Goal: Find specific page/section: Find specific page/section

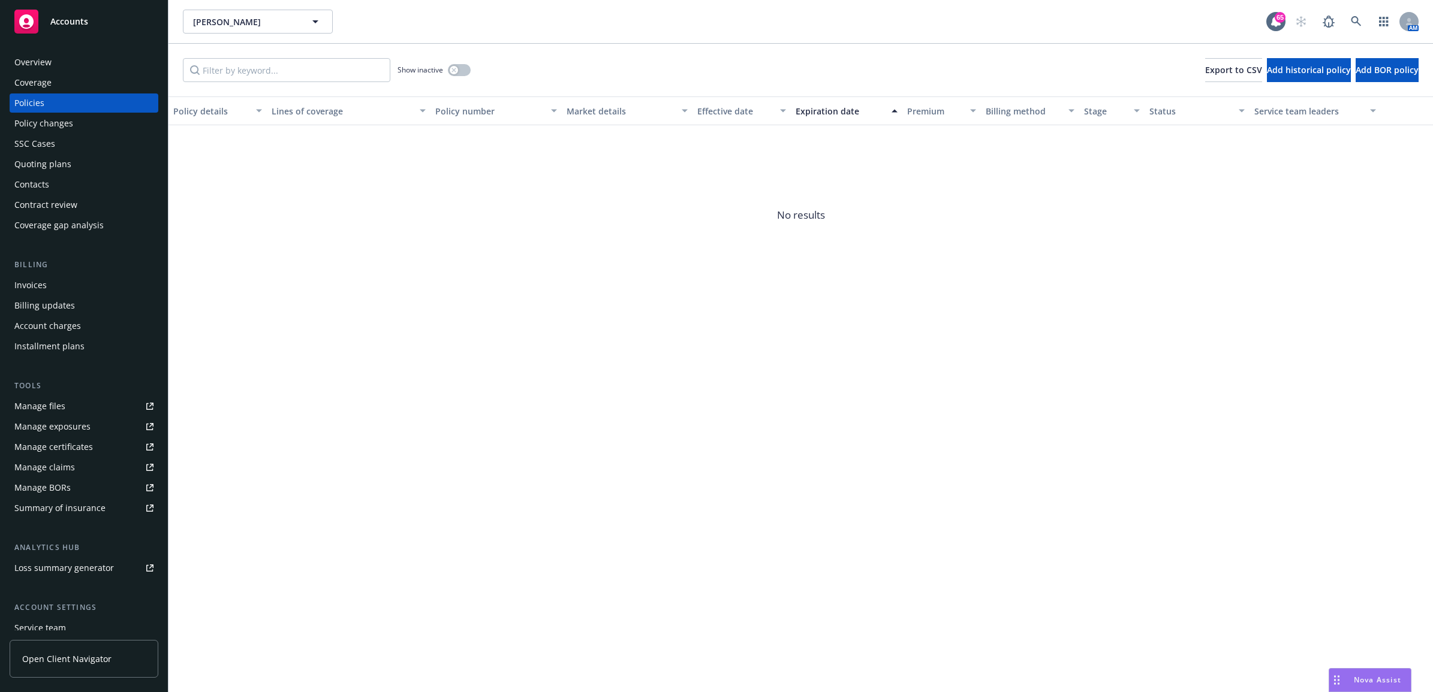
click at [1368, 15] on div "AM" at bounding box center [1353, 22] width 129 height 24
click at [1361, 17] on link at bounding box center [1356, 22] width 24 height 24
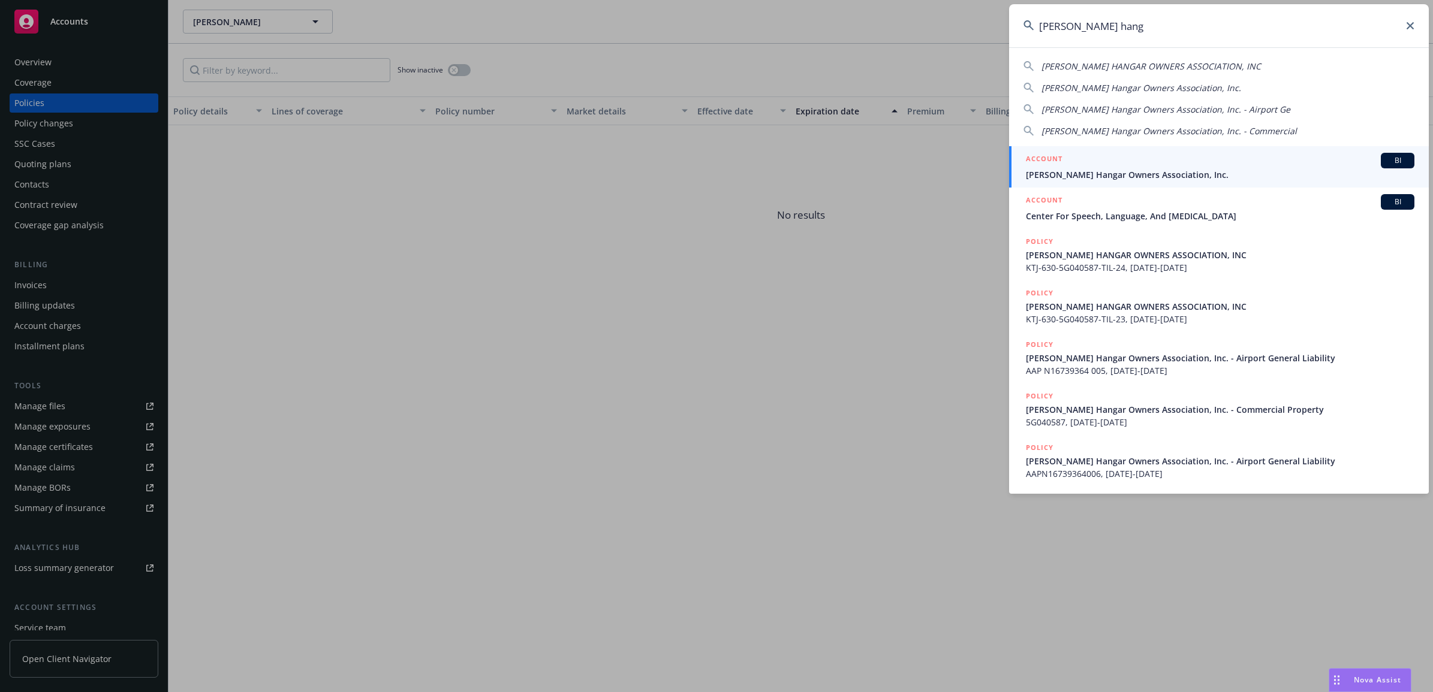
type input "[PERSON_NAME] hang"
drag, startPoint x: 1151, startPoint y: 166, endPoint x: 1134, endPoint y: 169, distance: 17.6
click at [1151, 166] on div "ACCOUNT BI" at bounding box center [1220, 161] width 388 height 16
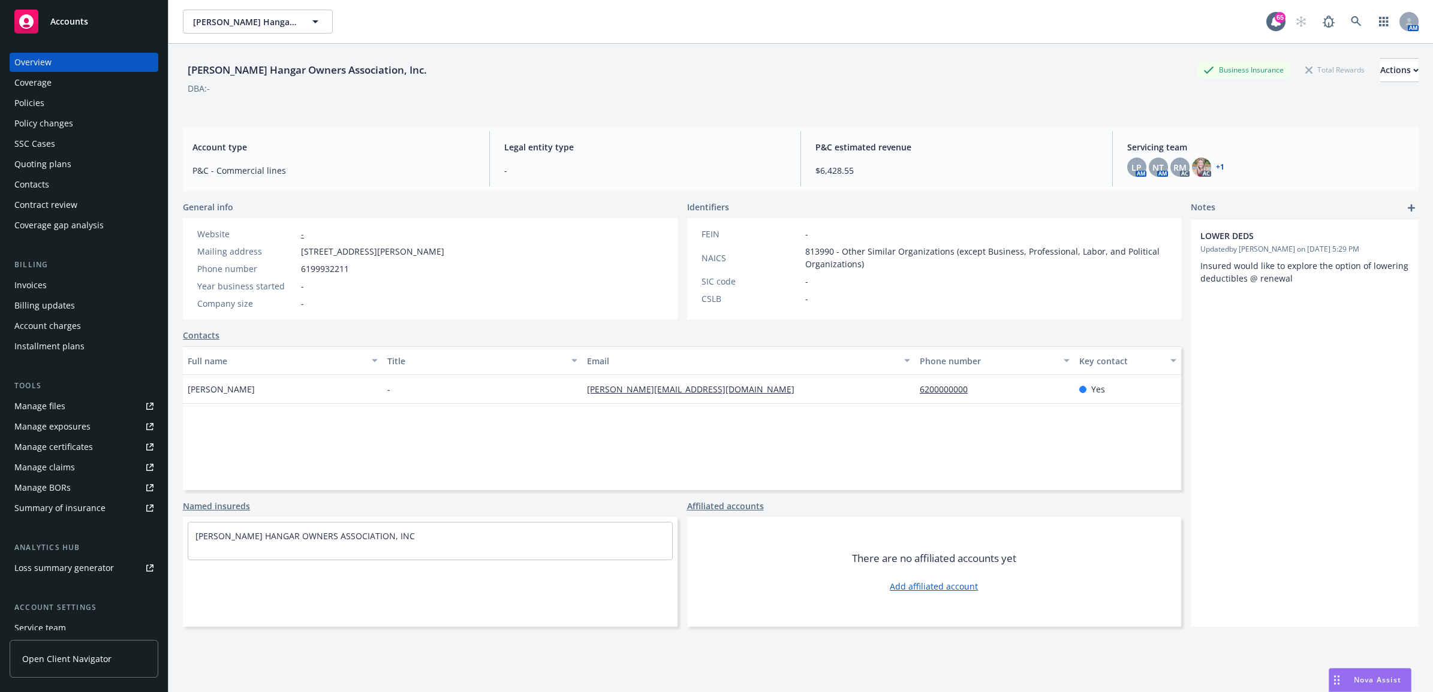
click at [57, 399] on div "Manage files" at bounding box center [39, 406] width 51 height 19
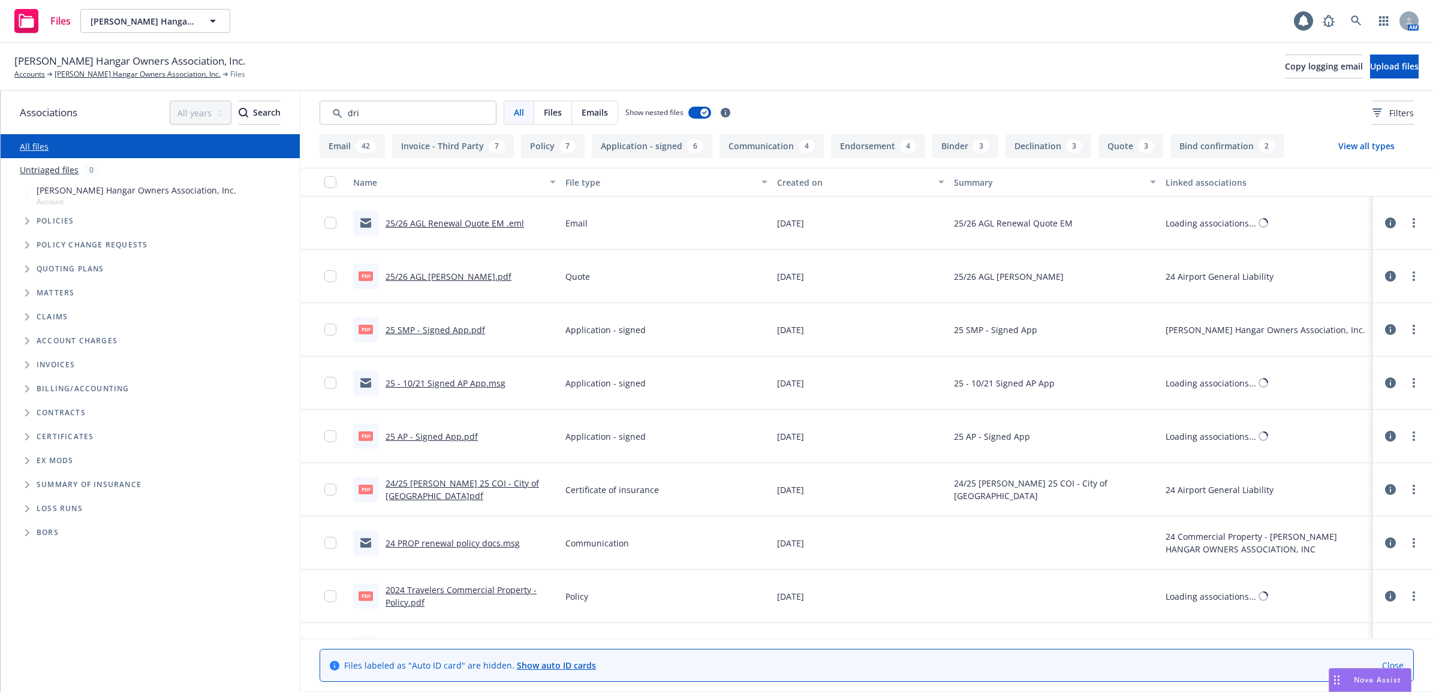
type input "driv"
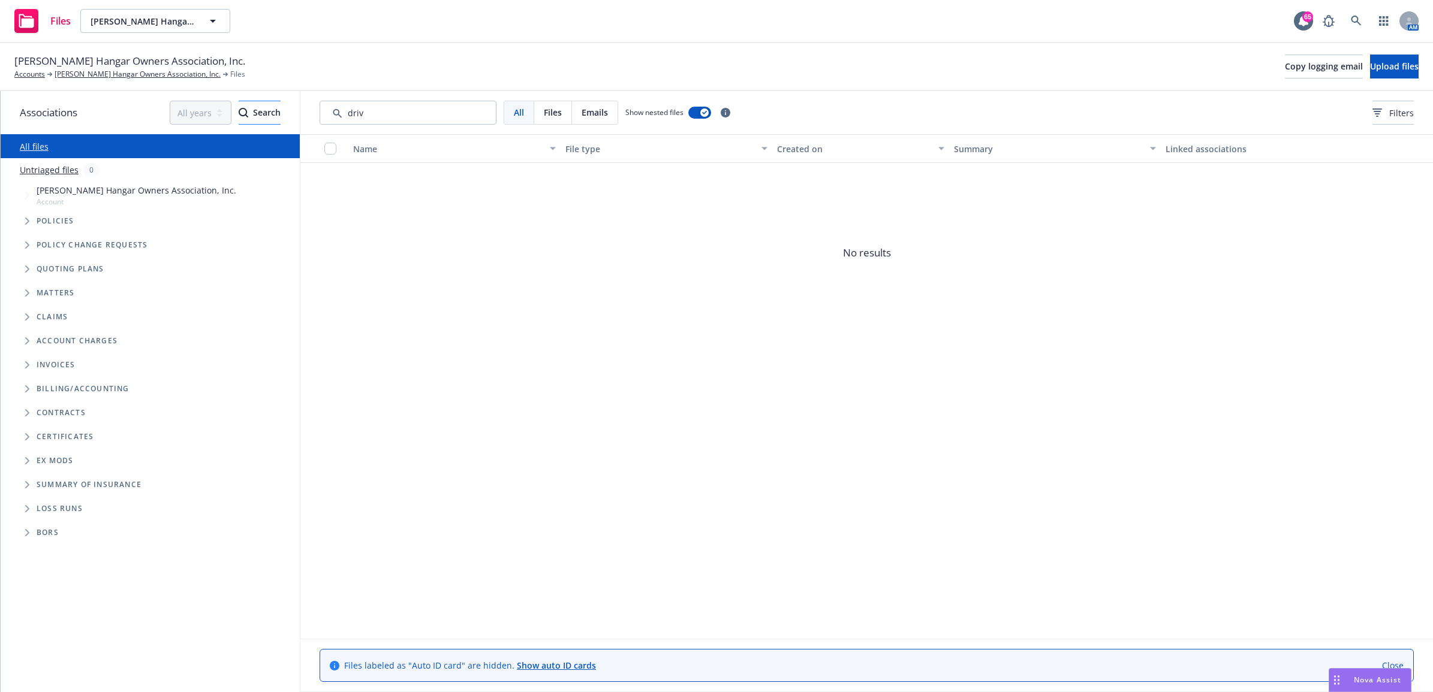
click at [236, 109] on div "Associations All years 2027 2026 2025 2024 2023 2022 2021 2020 2019 2018 2017 2…" at bounding box center [717, 391] width 1432 height 601
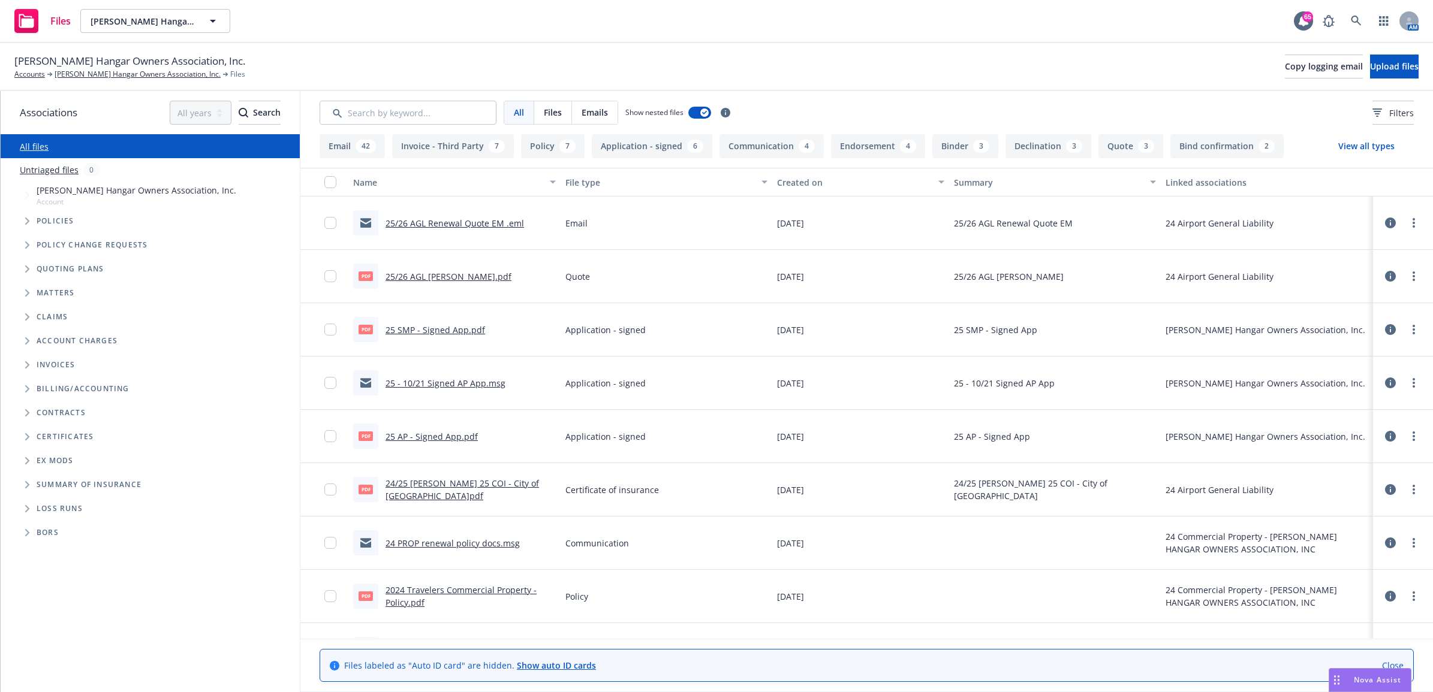
click at [466, 433] on link "25 AP - Signed App.pdf" at bounding box center [431, 436] width 92 height 11
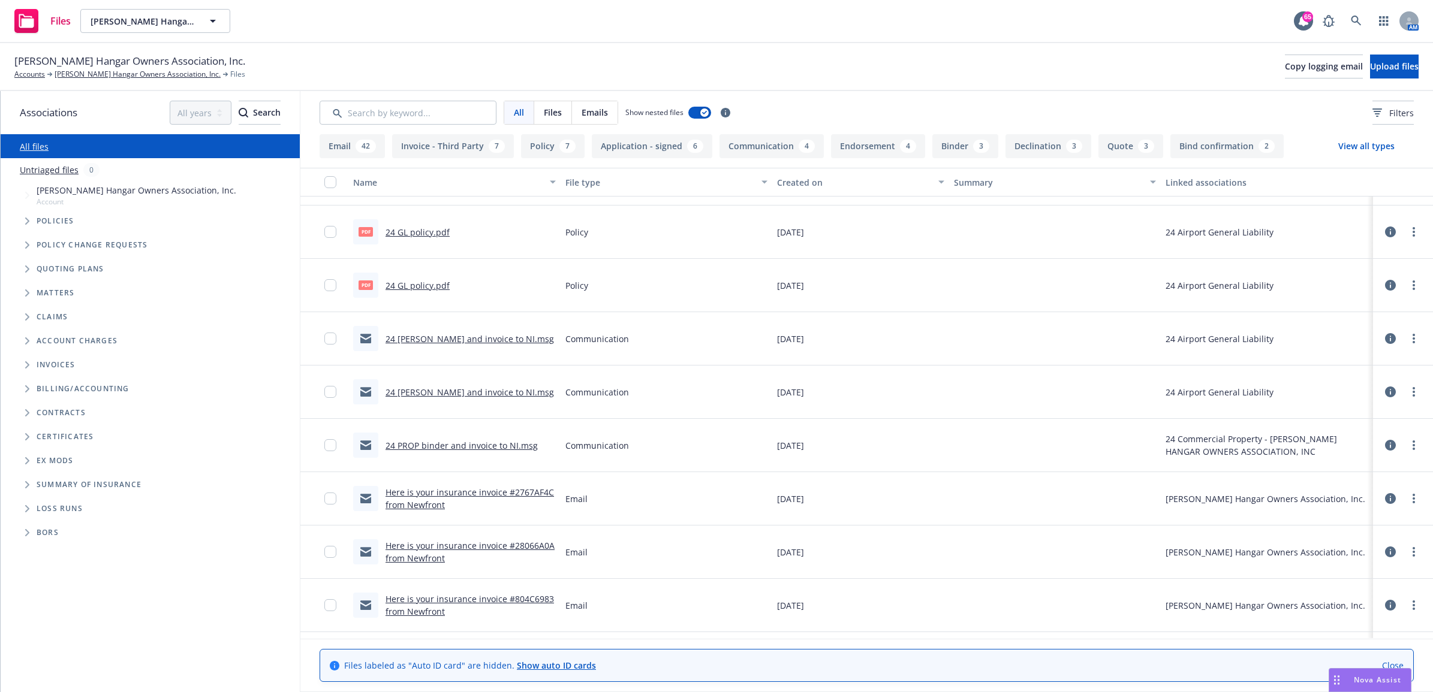
scroll to position [450, 0]
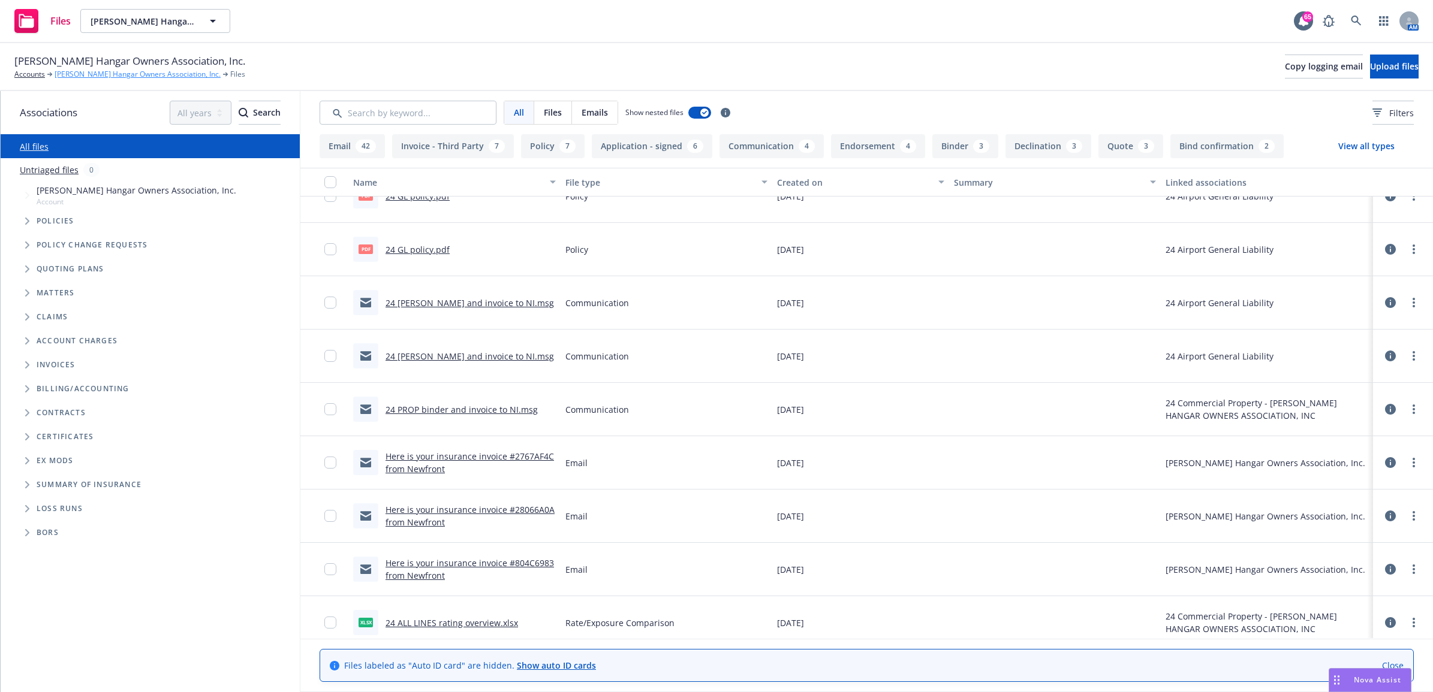
click at [144, 73] on link "[PERSON_NAME] Hangar Owners Association, Inc." at bounding box center [138, 74] width 166 height 11
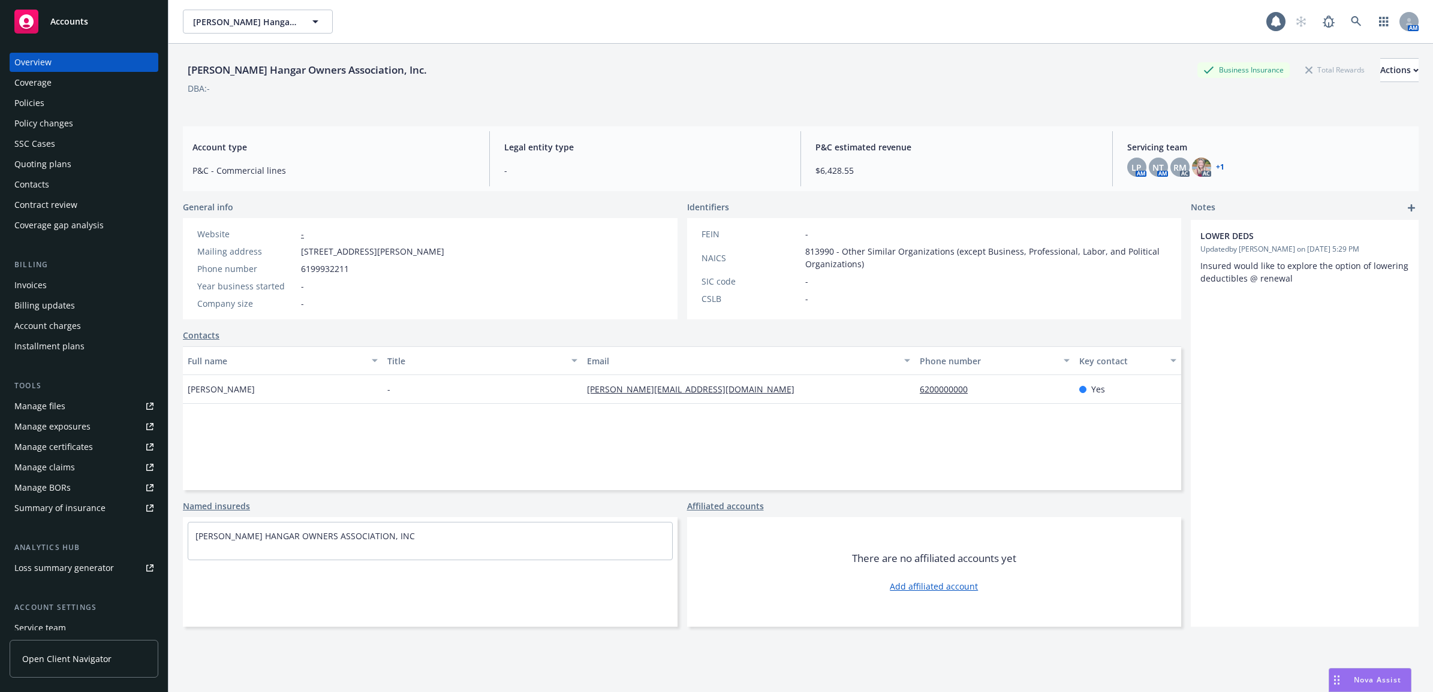
click at [53, 100] on div "Policies" at bounding box center [83, 103] width 139 height 19
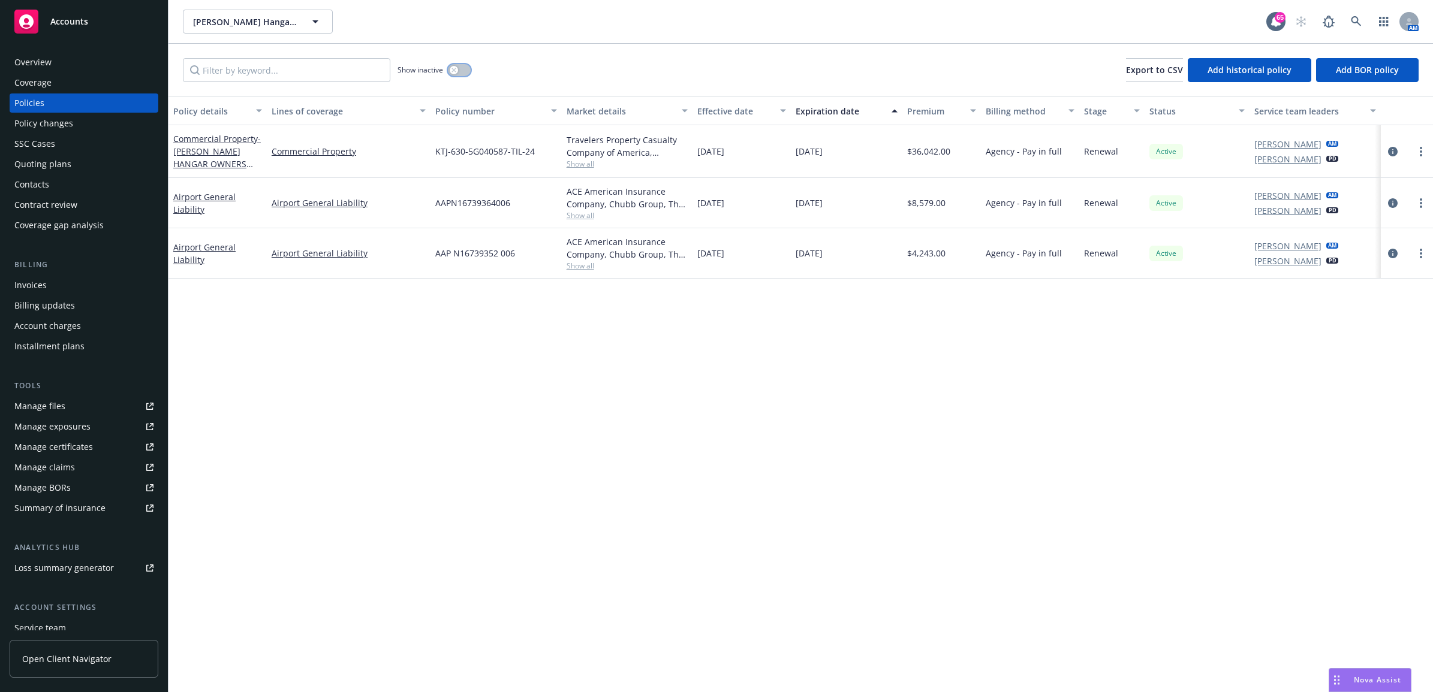
click at [462, 74] on button "button" at bounding box center [459, 70] width 23 height 12
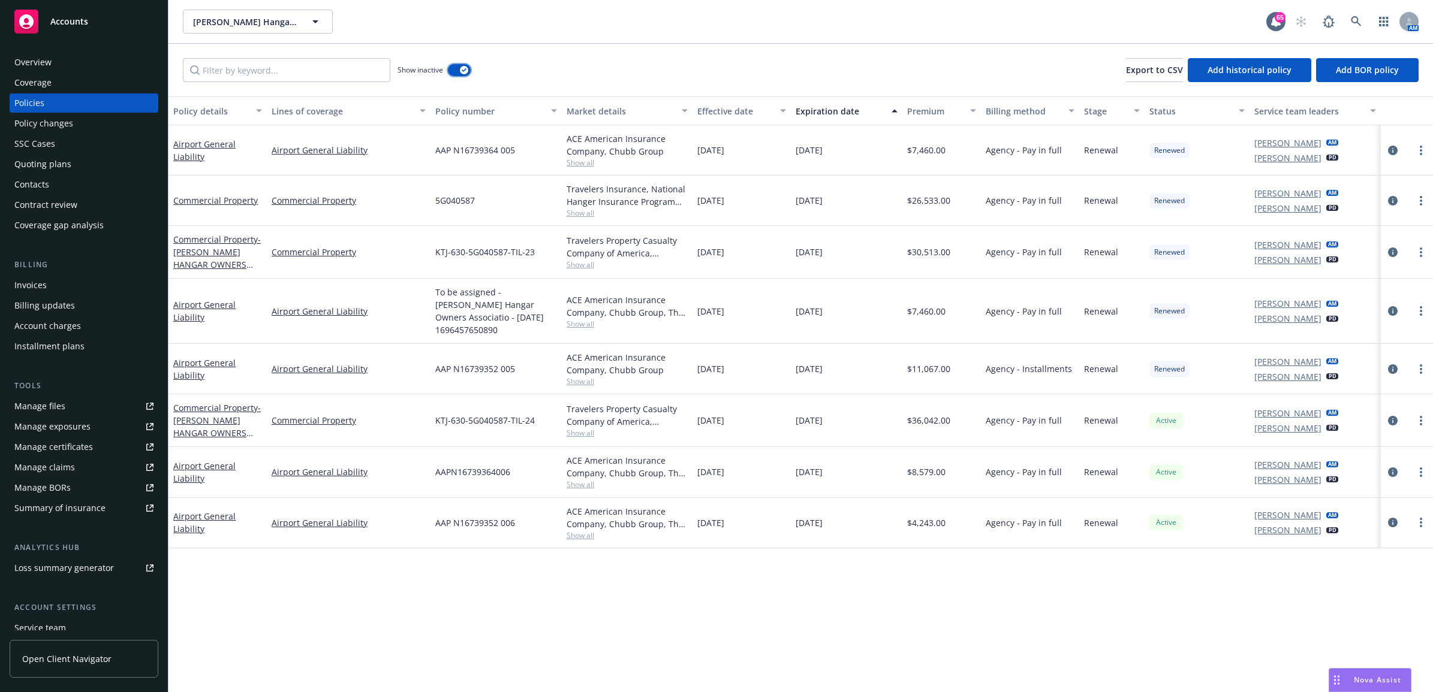
click at [462, 74] on button "button" at bounding box center [459, 70] width 23 height 12
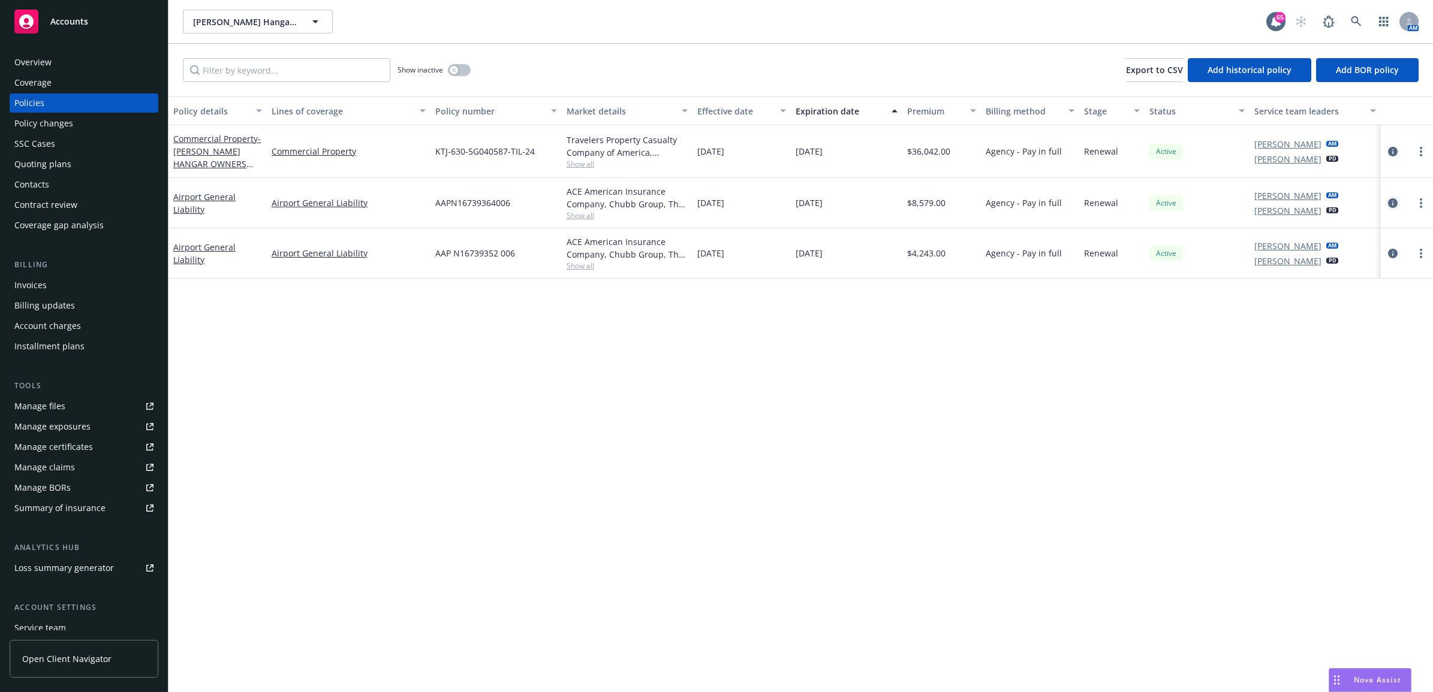
click at [1397, 207] on link "circleInformation" at bounding box center [1392, 203] width 14 height 14
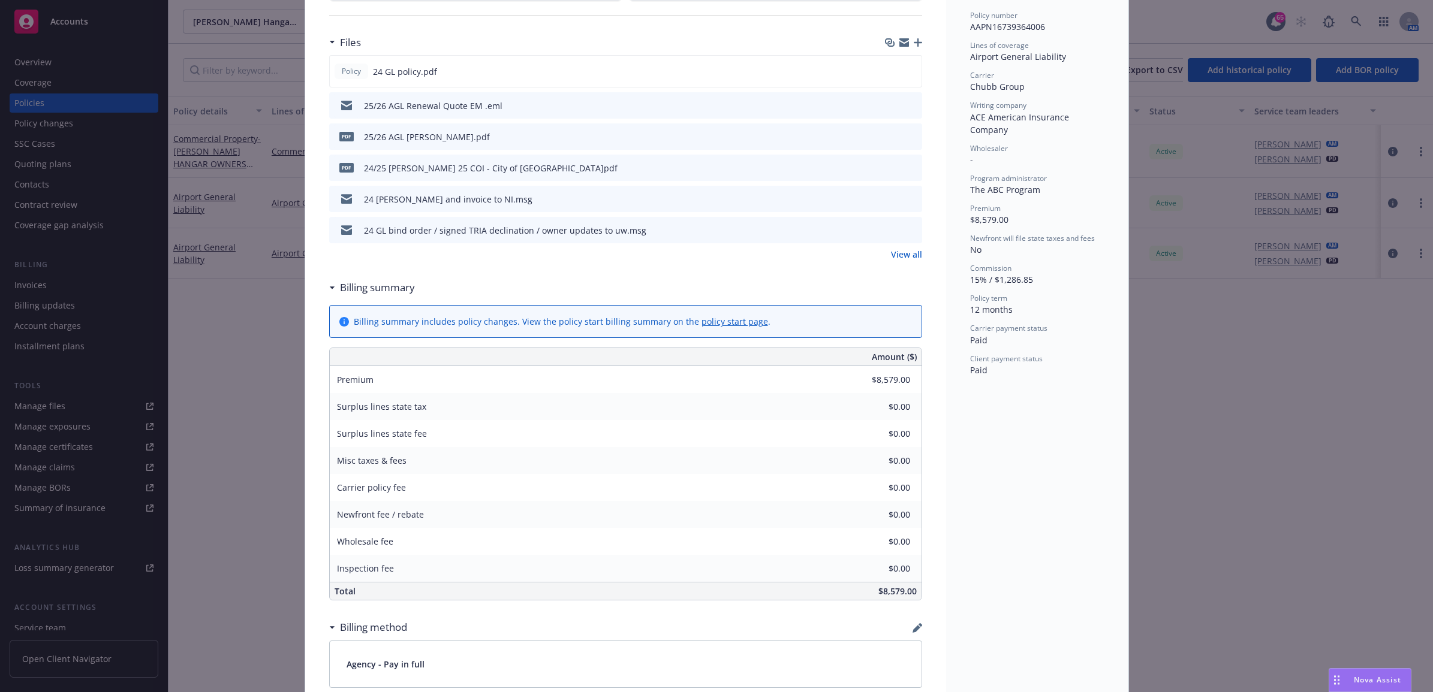
scroll to position [300, 0]
click at [891, 256] on link "View all" at bounding box center [906, 253] width 31 height 13
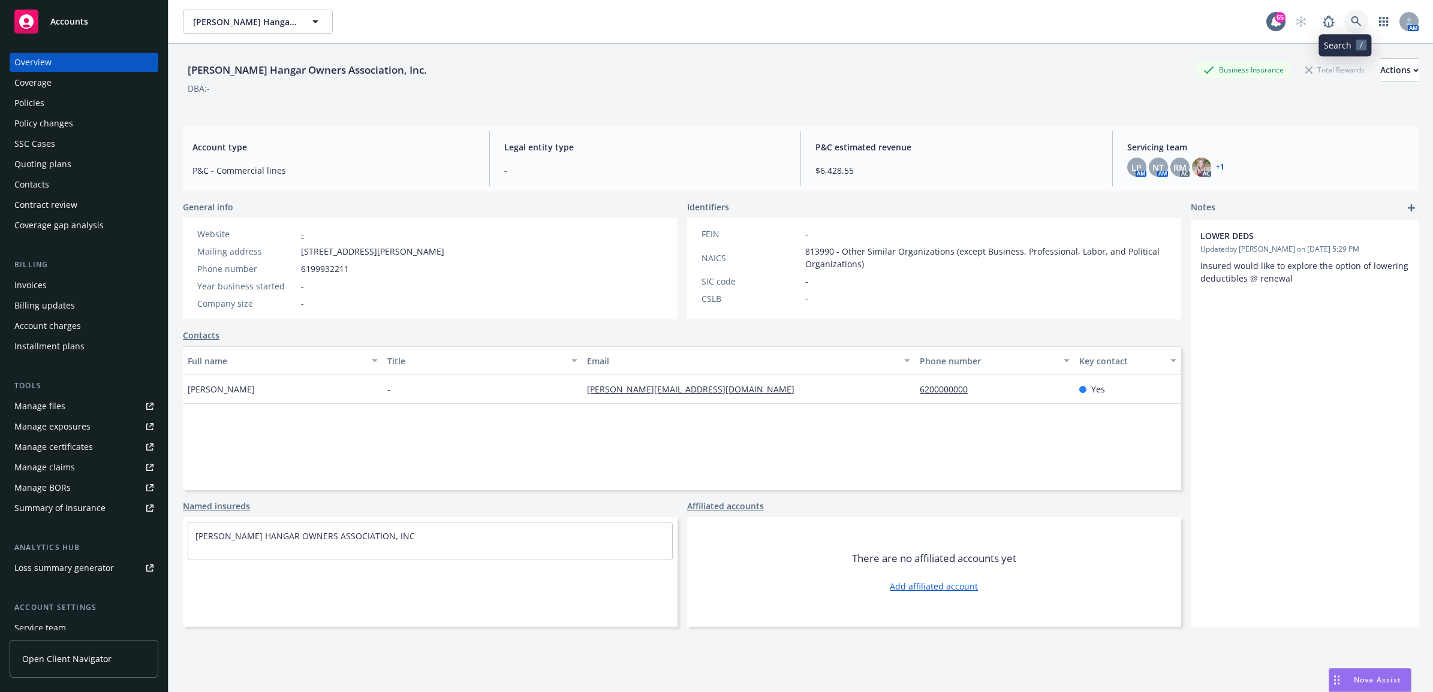
click at [1344, 15] on link at bounding box center [1356, 22] width 24 height 24
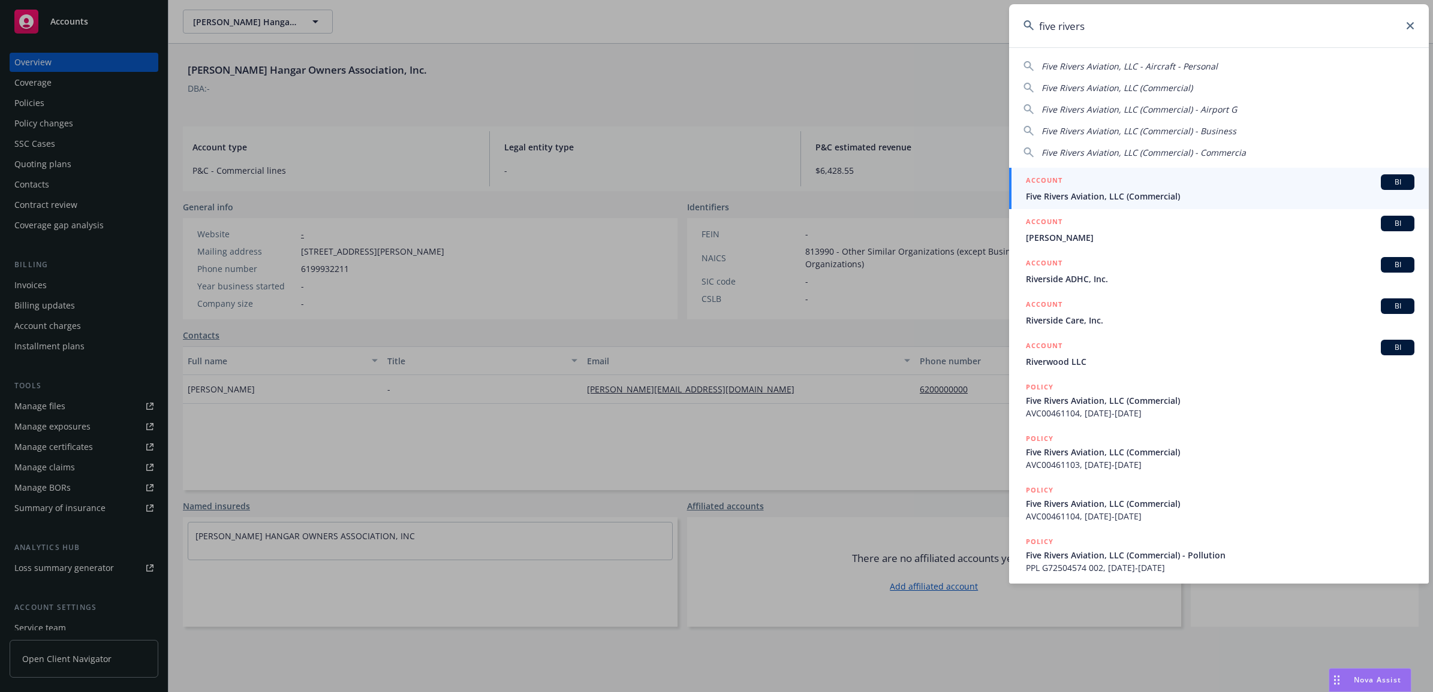
type input "five rivers"
drag, startPoint x: 1100, startPoint y: 188, endPoint x: 1116, endPoint y: 172, distance: 22.0
click at [1100, 188] on div "ACCOUNT BI" at bounding box center [1220, 182] width 388 height 16
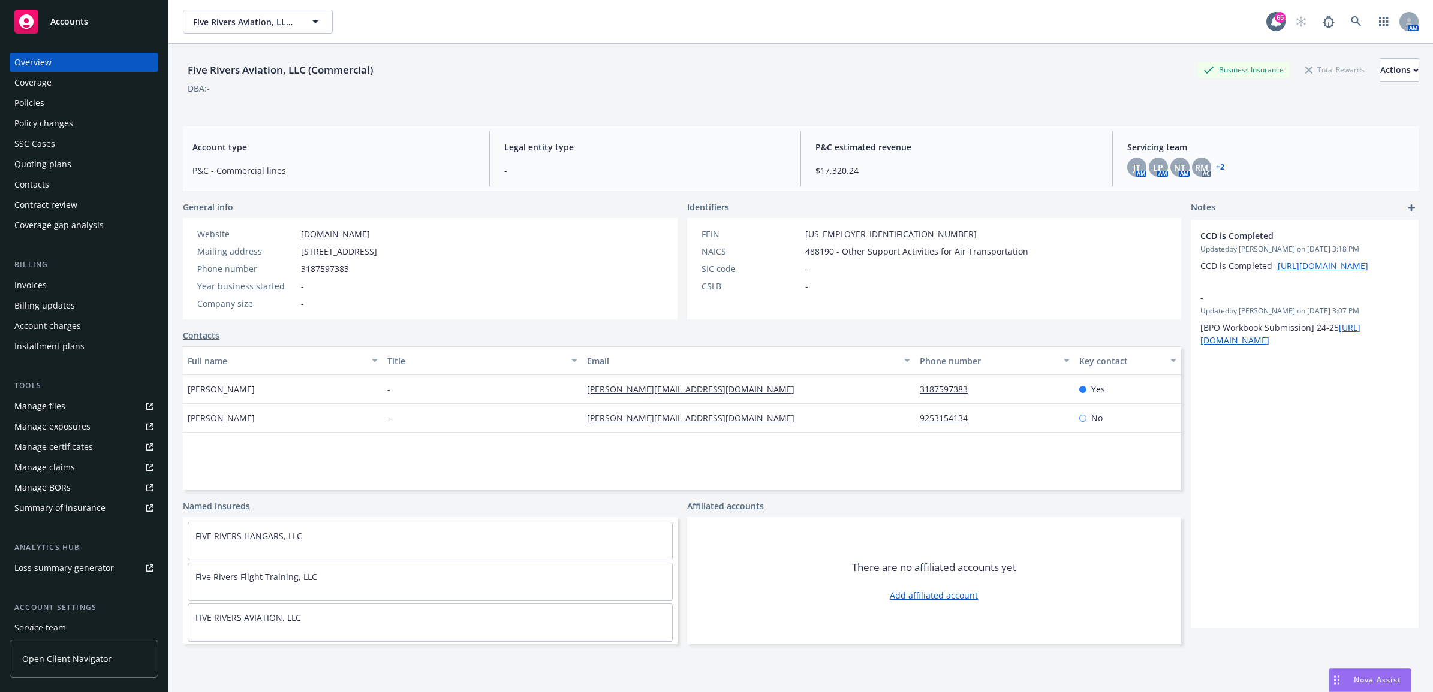
click at [42, 106] on div "Policies" at bounding box center [29, 103] width 30 height 19
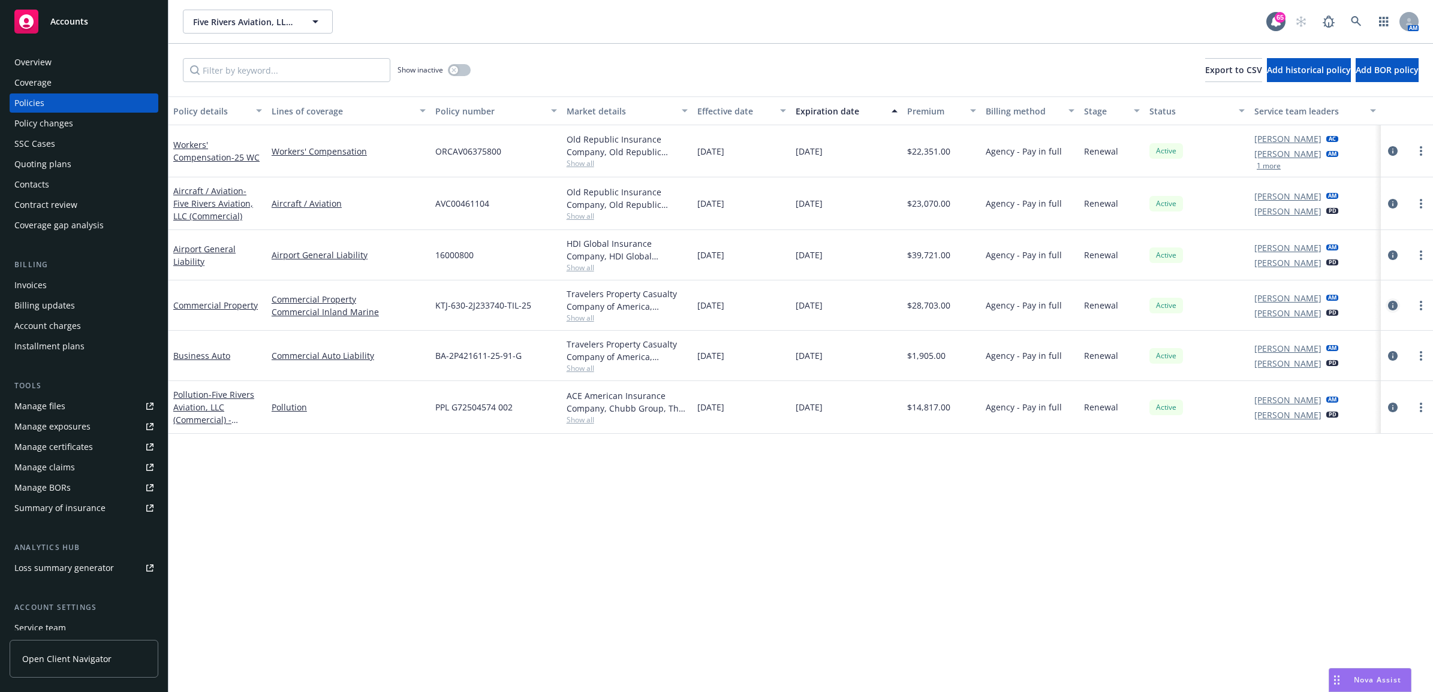
click at [1395, 304] on icon "circleInformation" at bounding box center [1393, 306] width 10 height 10
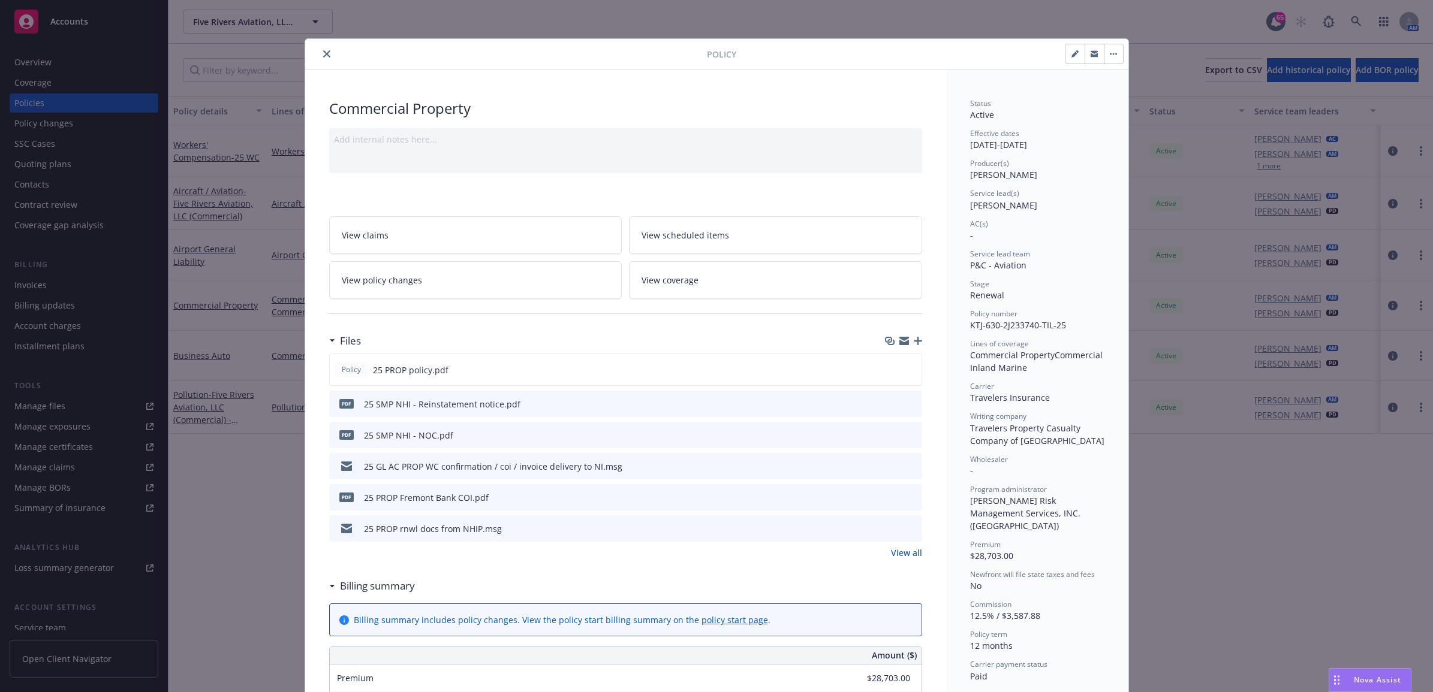
click at [905, 553] on link "View all" at bounding box center [906, 553] width 31 height 13
